Goal: Information Seeking & Learning: Learn about a topic

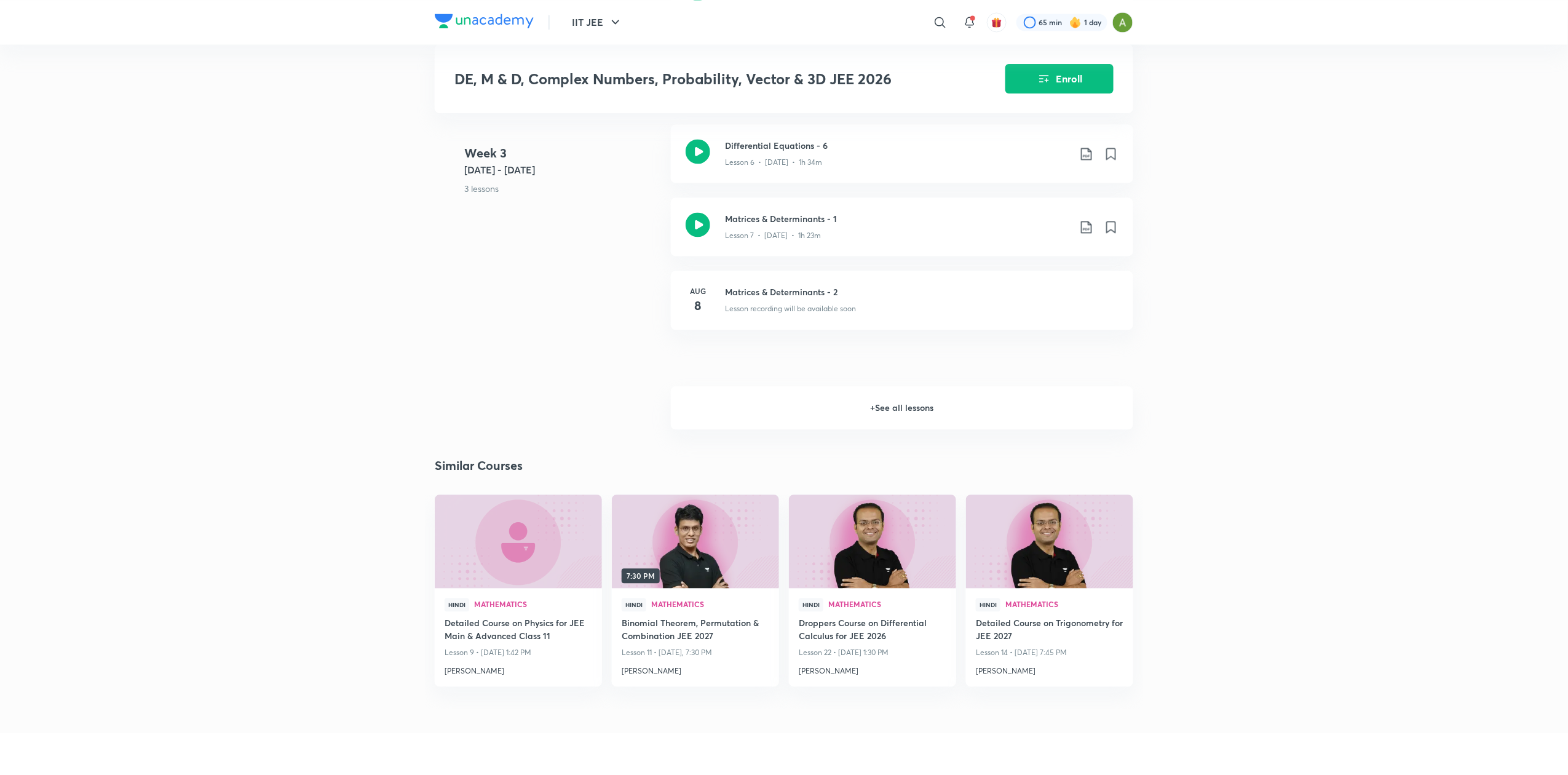
scroll to position [1222, 0]
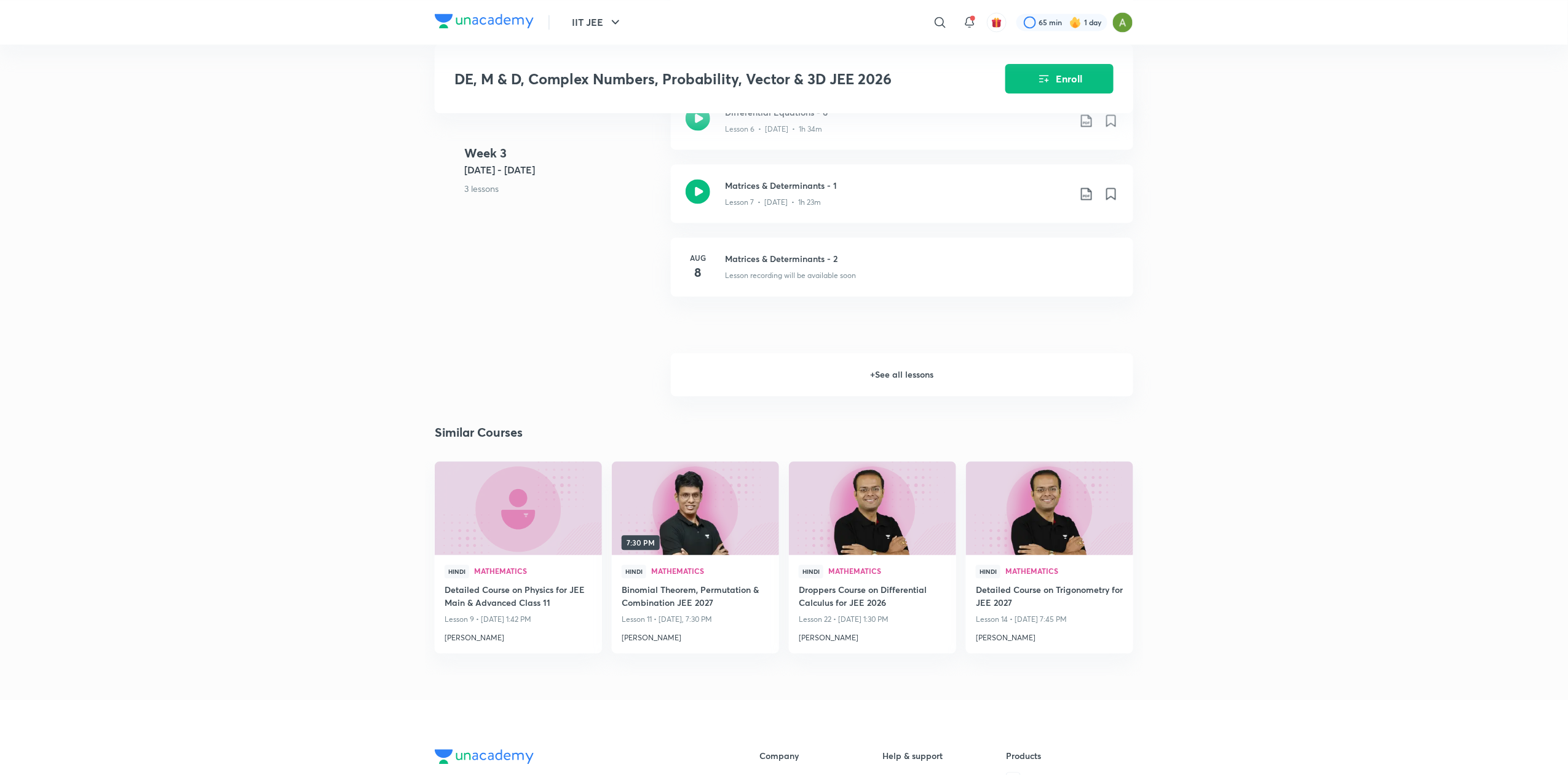
click at [941, 364] on h6 "+ See all lessons" at bounding box center [902, 375] width 463 height 43
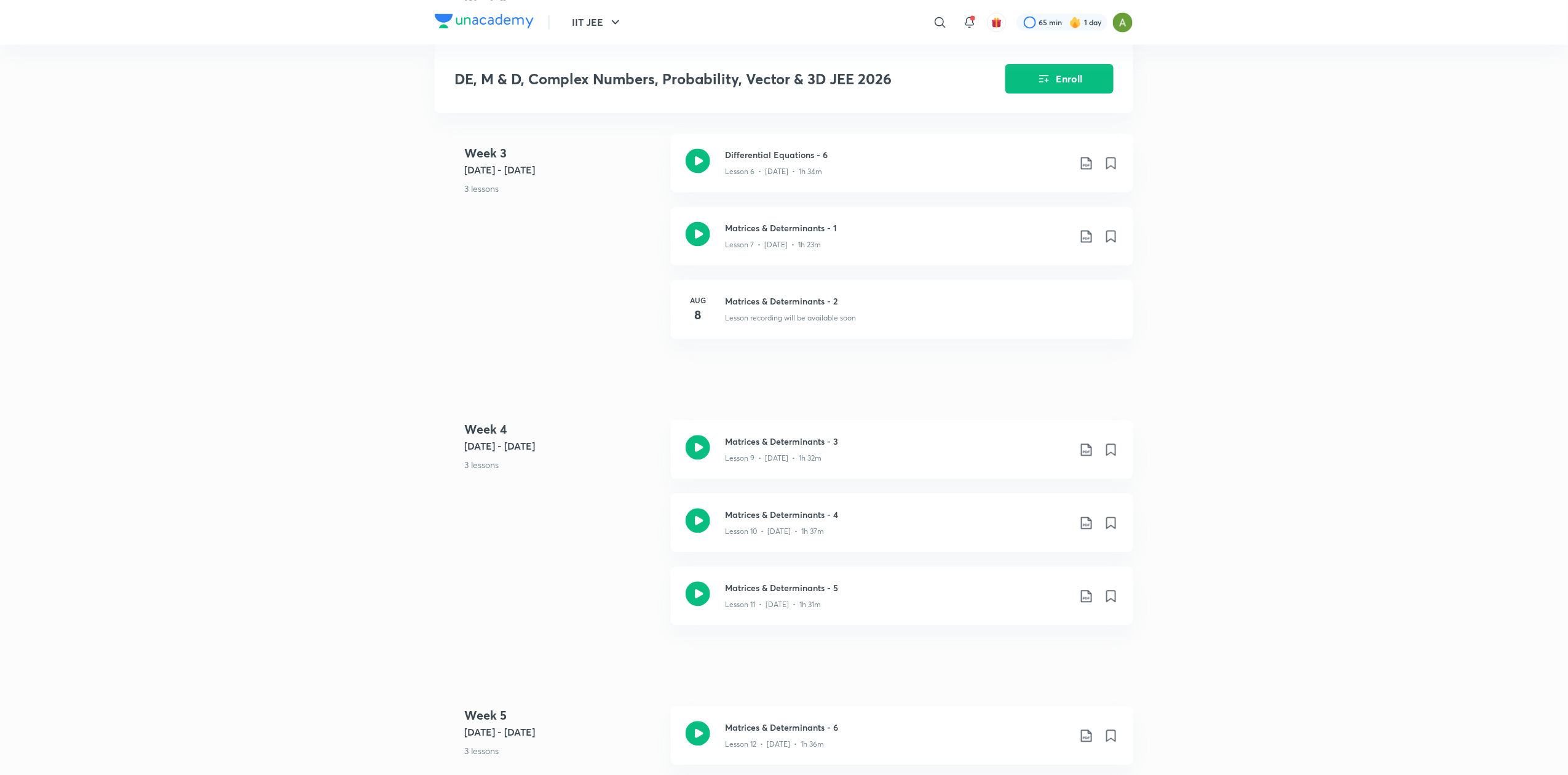
scroll to position [1231, 0]
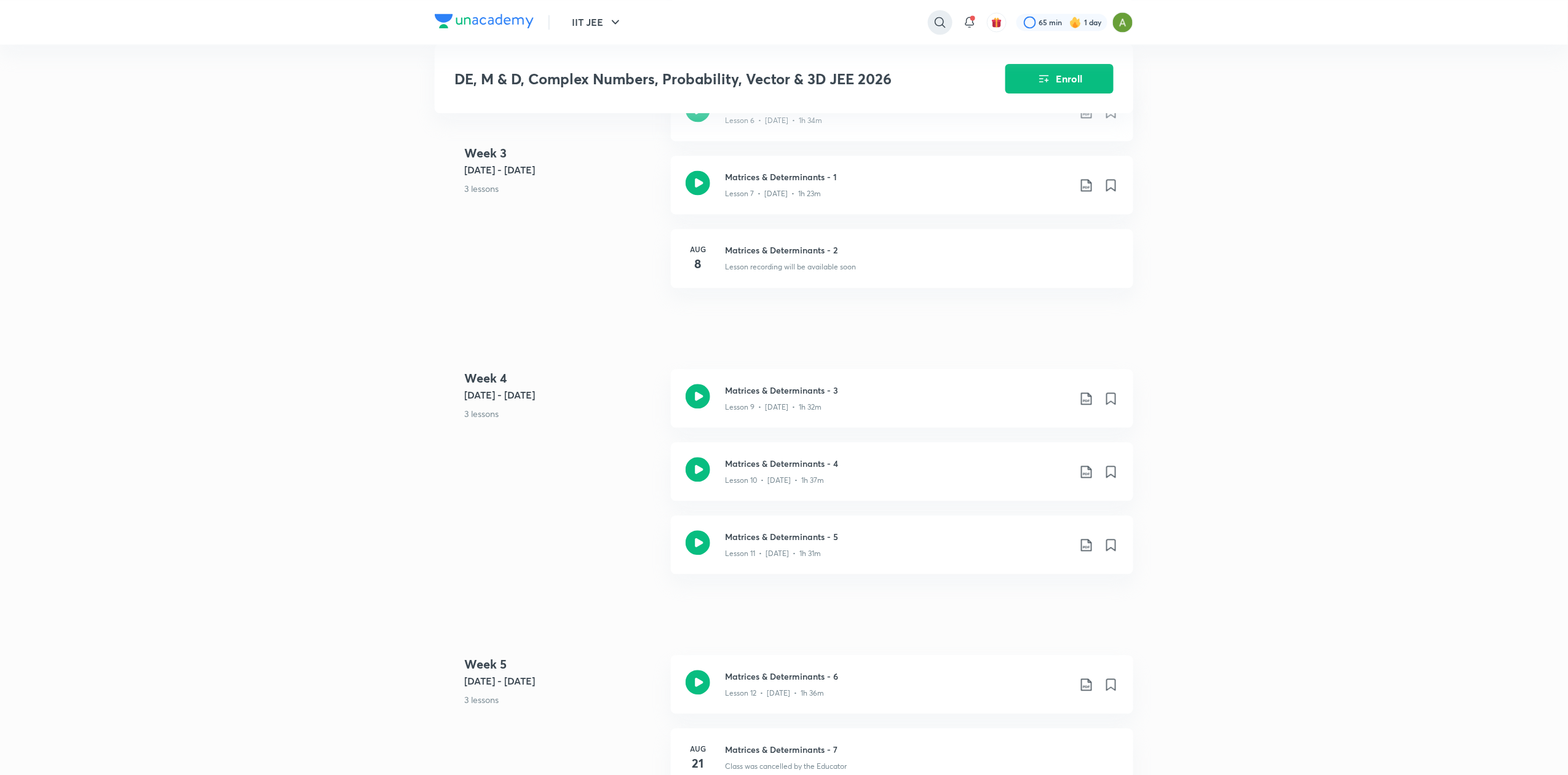
click at [941, 25] on icon at bounding box center [940, 22] width 15 height 15
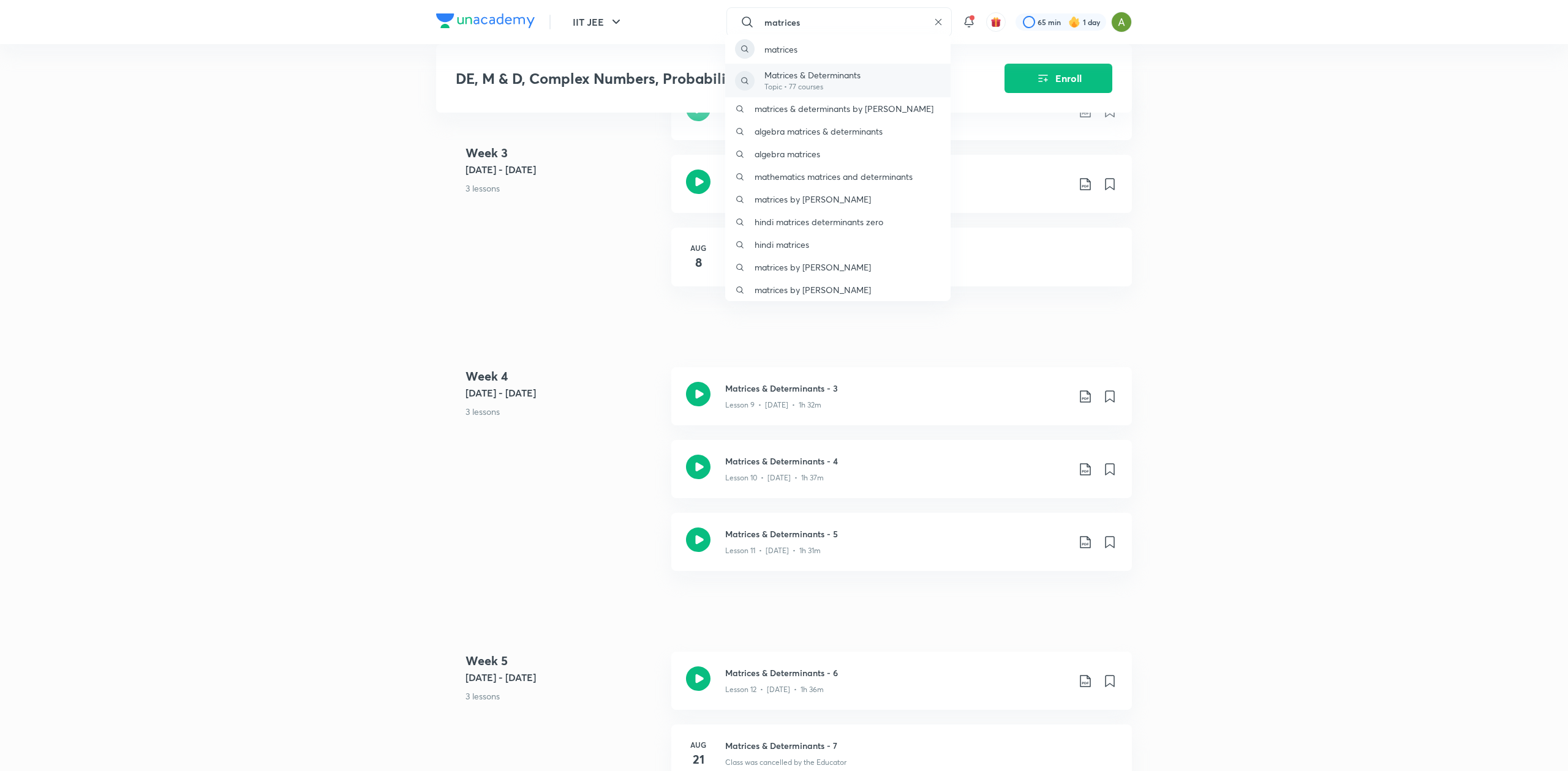
type input "matrices"
click at [856, 83] on p "Topic • 77 courses" at bounding box center [813, 87] width 96 height 11
